Goal: Transaction & Acquisition: Subscribe to service/newsletter

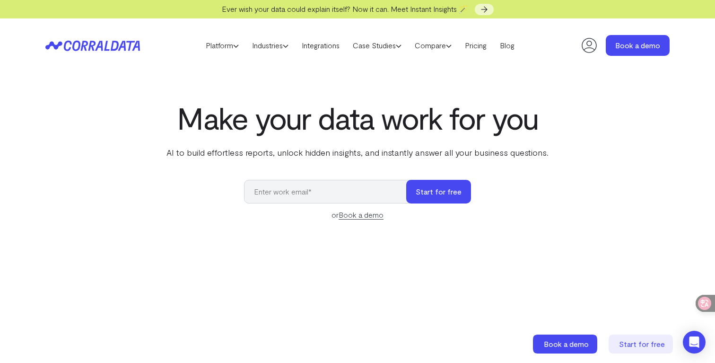
click at [366, 194] on input "email" at bounding box center [330, 192] width 172 height 24
type input "david.jelinek@jricares.com"
click at [436, 192] on button "Start for free" at bounding box center [438, 192] width 65 height 24
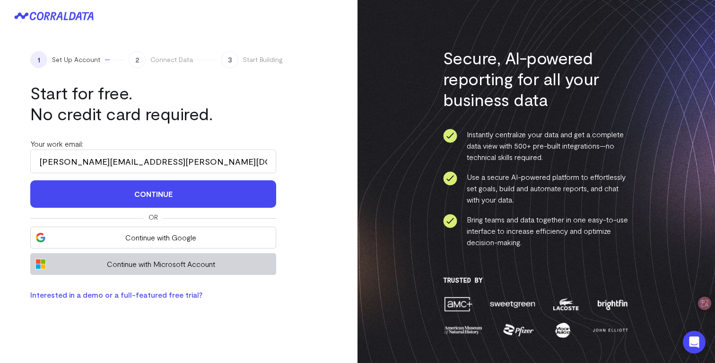
click at [241, 264] on span "Continue with Microsoft Account" at bounding box center [161, 263] width 220 height 11
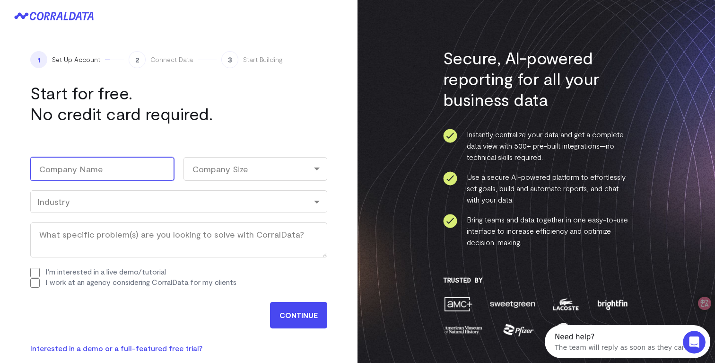
click at [140, 169] on input "Company Name (Required)" at bounding box center [102, 169] width 144 height 24
click at [123, 167] on input "Company Name (Required)" at bounding box center [102, 169] width 144 height 24
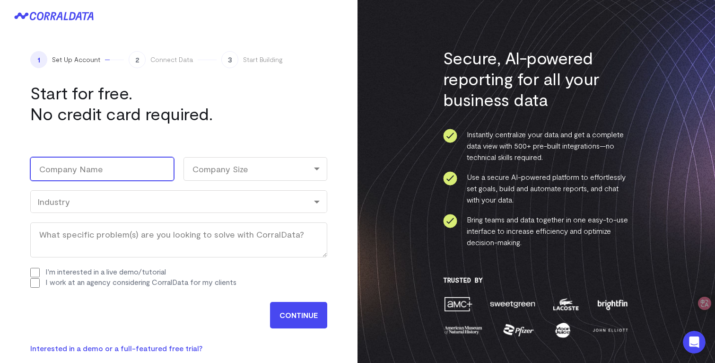
type input "Joint Relief Institute"
click at [213, 172] on div "Company Size" at bounding box center [255, 169] width 144 height 24
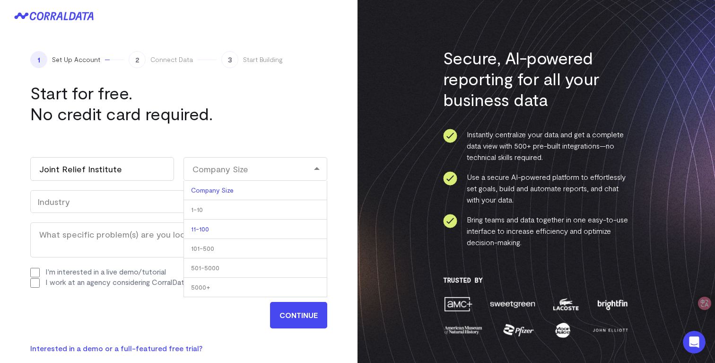
click at [233, 229] on li "11-100" at bounding box center [255, 228] width 144 height 19
select select "11-100"
click at [147, 201] on div "Industry" at bounding box center [178, 201] width 283 height 10
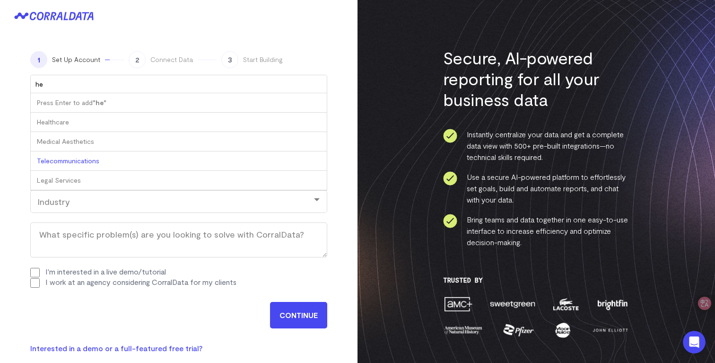
type input "hea"
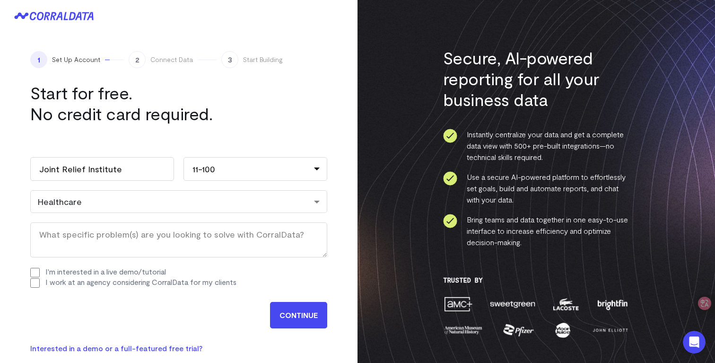
click at [294, 317] on input "CONTINUE" at bounding box center [298, 315] width 57 height 26
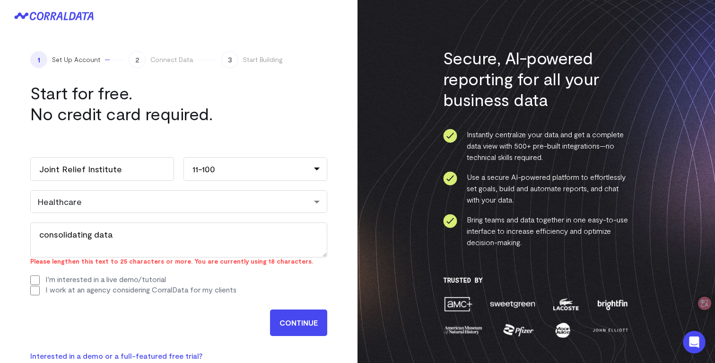
click at [303, 315] on input "CONTINUE" at bounding box center [298, 322] width 57 height 26
click at [121, 304] on form "Work email (Required) david.jelinek@jricares.com Name David First Jelinek Last …" at bounding box center [178, 237] width 297 height 198
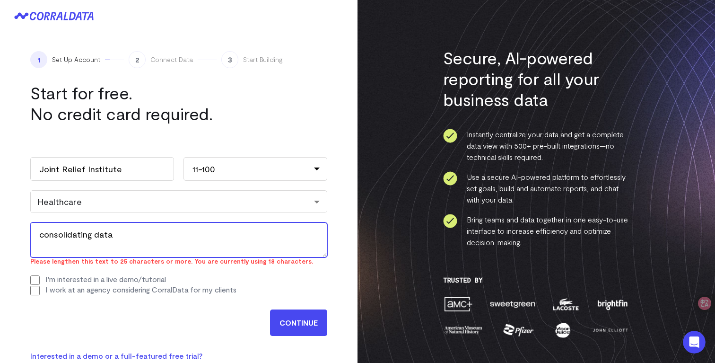
click at [149, 235] on textarea "consolidating data" at bounding box center [178, 239] width 297 height 35
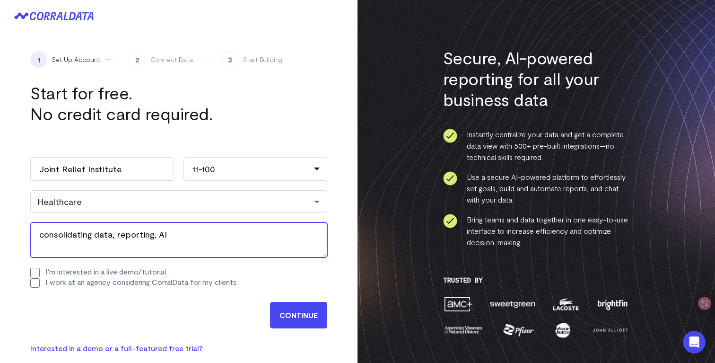
type textarea "consolidating data, reporting, AI"
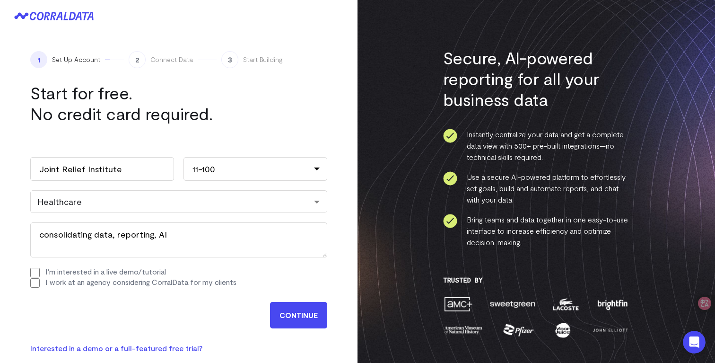
click at [287, 312] on input "CONTINUE" at bounding box center [298, 315] width 57 height 26
